Goal: Task Accomplishment & Management: Manage account settings

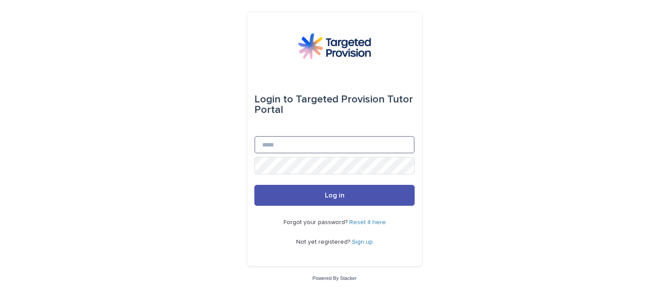
click at [262, 142] on input "Email" at bounding box center [334, 144] width 160 height 17
type input "**********"
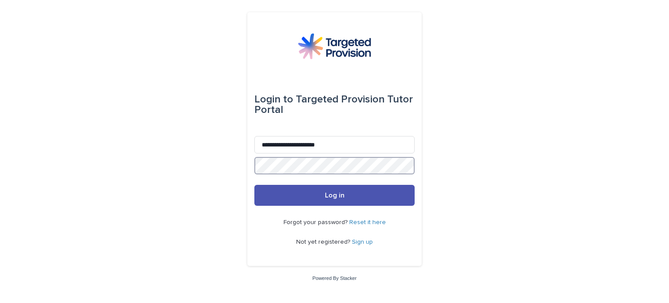
click at [254, 185] on button "Log in" at bounding box center [334, 195] width 160 height 21
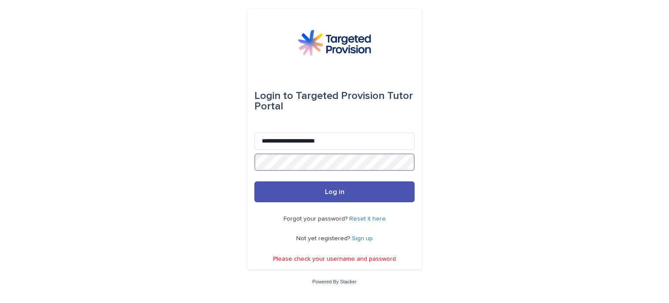
click at [254, 181] on button "Log in" at bounding box center [334, 191] width 160 height 21
